Goal: Transaction & Acquisition: Purchase product/service

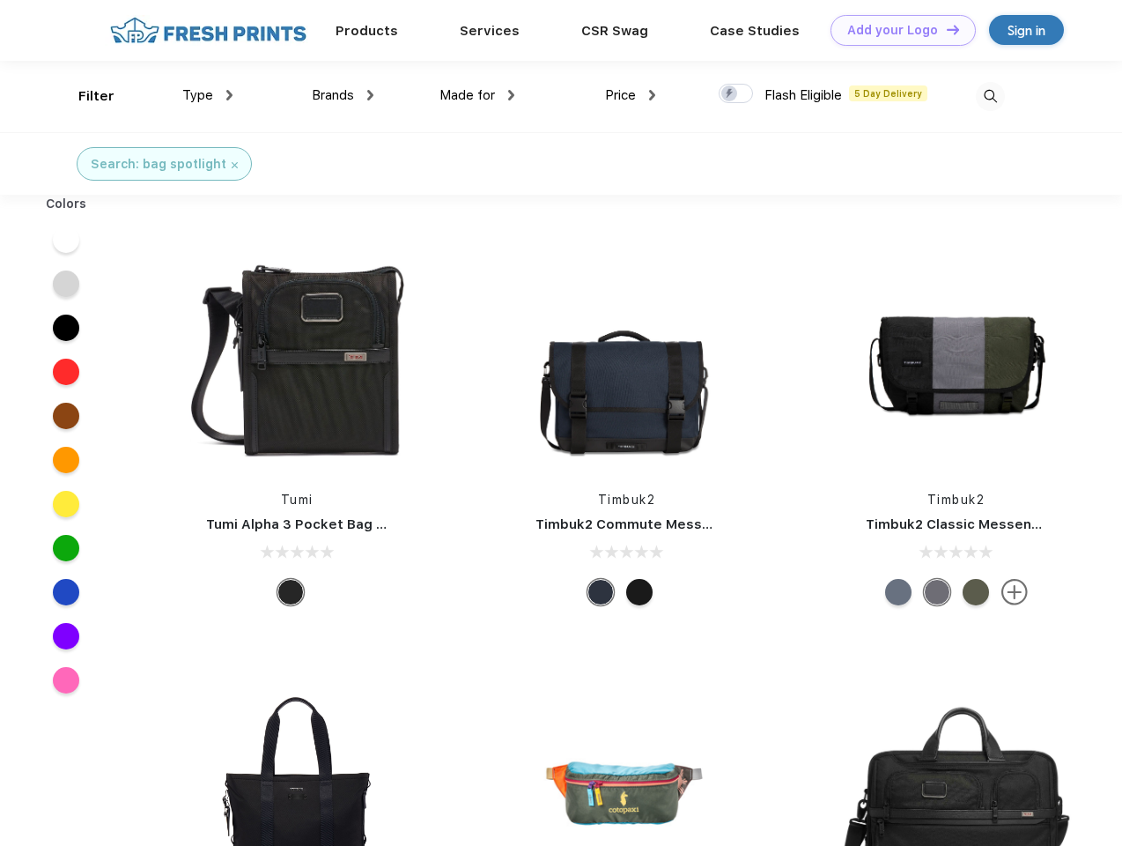
scroll to position [1, 0]
click at [897, 30] on link "Add your Logo Design Tool" at bounding box center [903, 30] width 145 height 31
click at [0, 0] on div "Design Tool" at bounding box center [0, 0] width 0 height 0
click at [945, 29] on link "Add your Logo Design Tool" at bounding box center [903, 30] width 145 height 31
click at [85, 96] on div "Filter" at bounding box center [96, 96] width 36 height 20
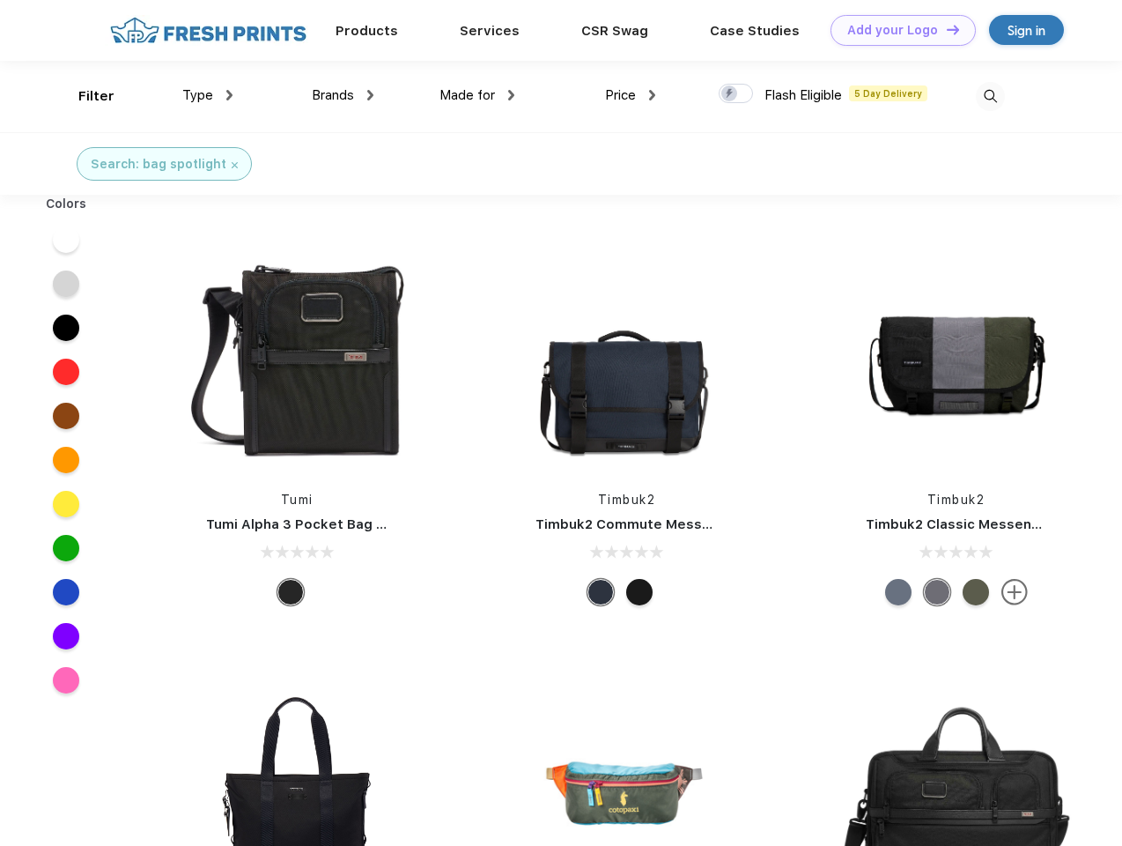
click at [208, 95] on span "Type" at bounding box center [197, 95] width 31 height 16
click at [343, 95] on span "Brands" at bounding box center [333, 95] width 42 height 16
click at [477, 95] on span "Made for" at bounding box center [467, 95] width 55 height 16
click at [631, 95] on span "Price" at bounding box center [620, 95] width 31 height 16
click at [736, 94] on div at bounding box center [736, 93] width 34 height 19
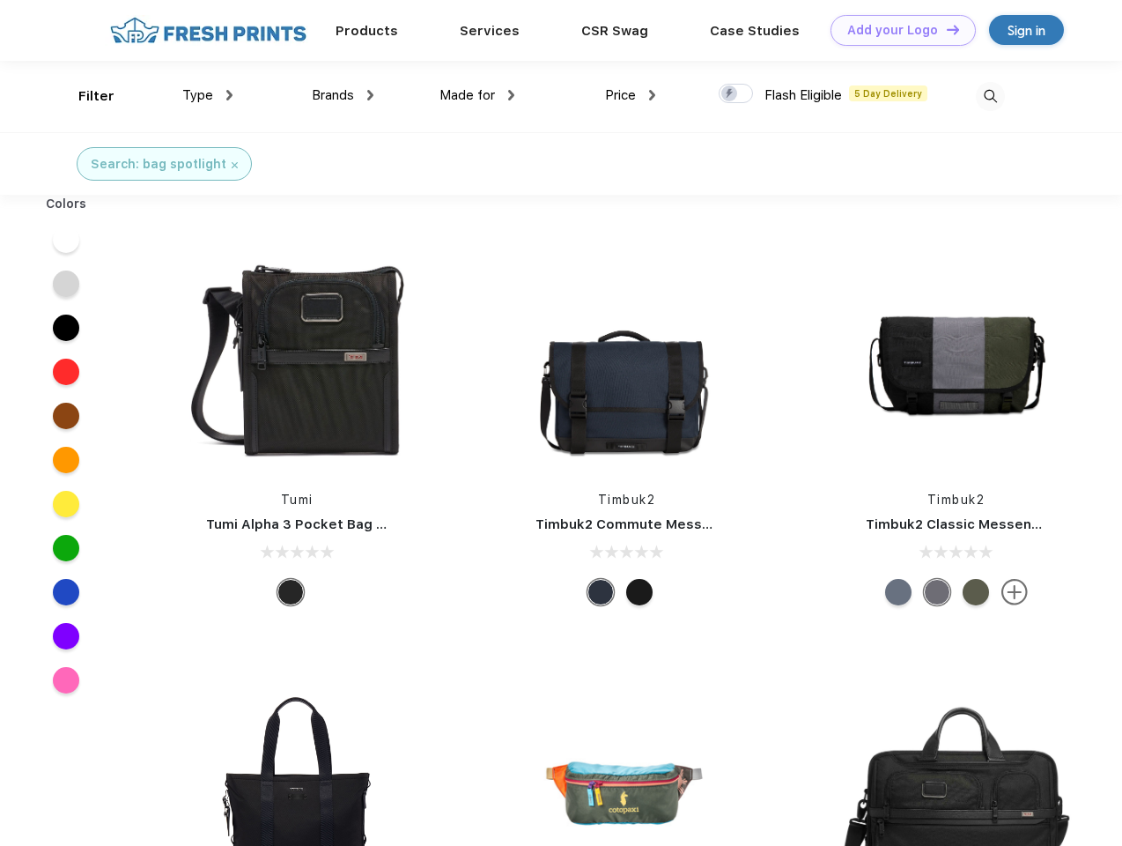
click at [730, 94] on input "checkbox" at bounding box center [724, 88] width 11 height 11
click at [990, 96] on img at bounding box center [990, 96] width 29 height 29
